Goal: Task Accomplishment & Management: Manage account settings

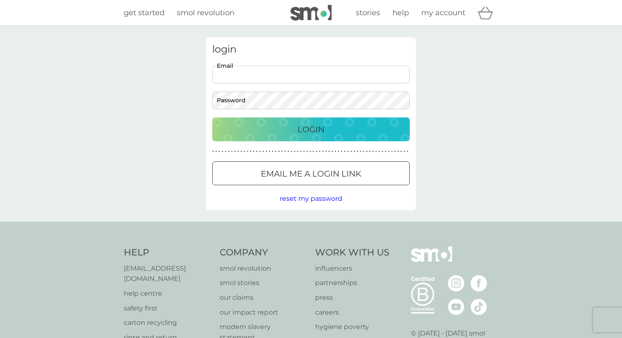
click at [336, 67] on input "Email" at bounding box center [310, 75] width 197 height 18
type input "[EMAIL_ADDRESS][DOMAIN_NAME]"
click at [309, 134] on p "Login" at bounding box center [310, 129] width 27 height 13
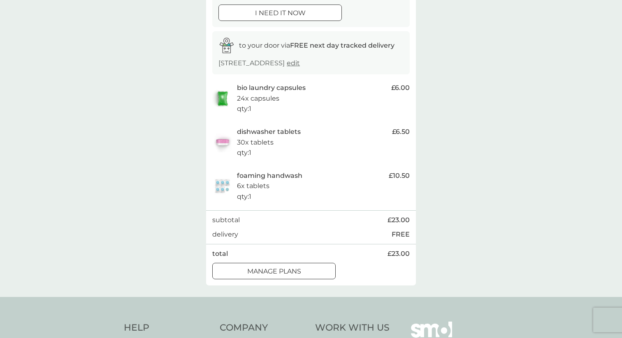
scroll to position [120, 0]
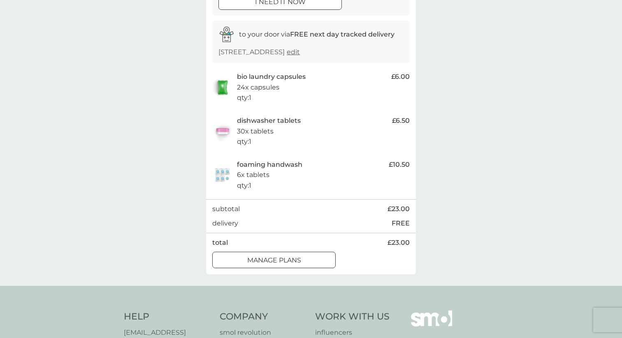
click at [257, 258] on p "manage plans" at bounding box center [274, 260] width 54 height 11
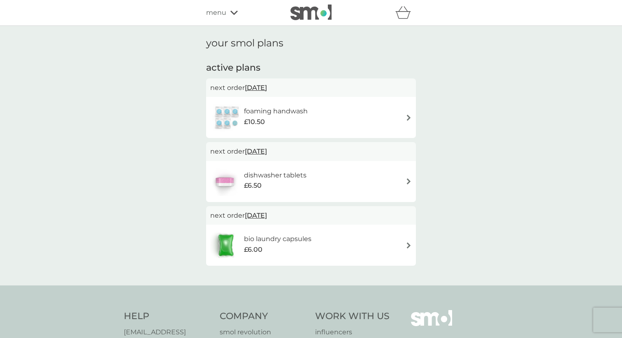
click at [408, 182] on img at bounding box center [408, 181] width 6 height 6
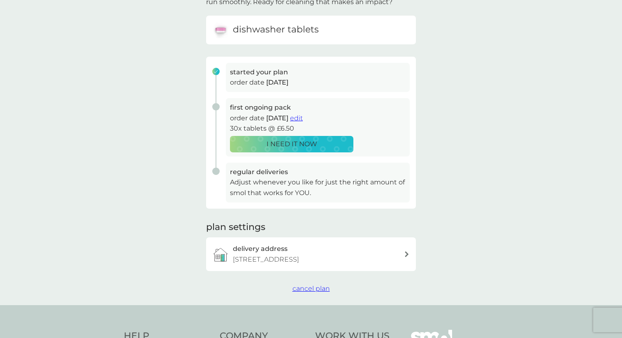
scroll to position [81, 0]
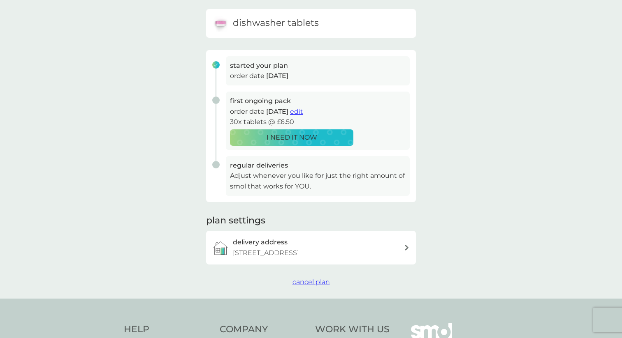
click at [306, 280] on span "cancel plan" at bounding box center [310, 282] width 37 height 8
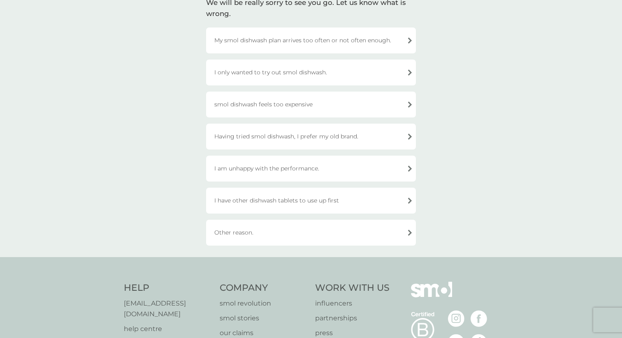
scroll to position [71, 0]
click at [324, 167] on div "I am unhappy with the performance." at bounding box center [311, 168] width 210 height 26
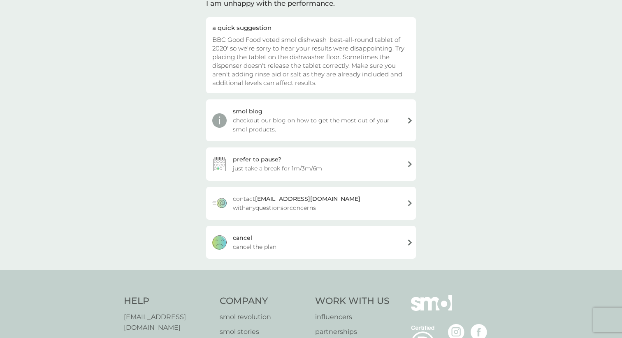
click at [386, 243] on div "cancel cancel the plan" at bounding box center [311, 242] width 210 height 33
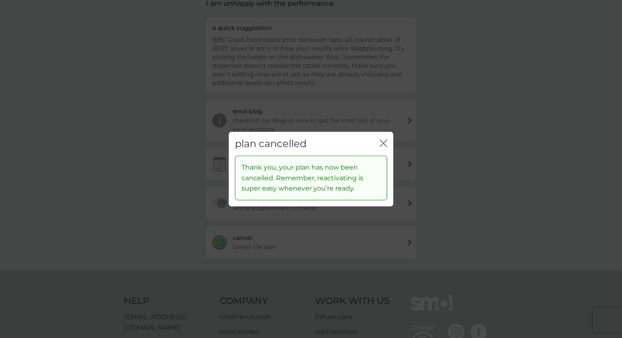
click at [384, 141] on icon "close" at bounding box center [383, 142] width 7 height 7
